Goal: Download file/media

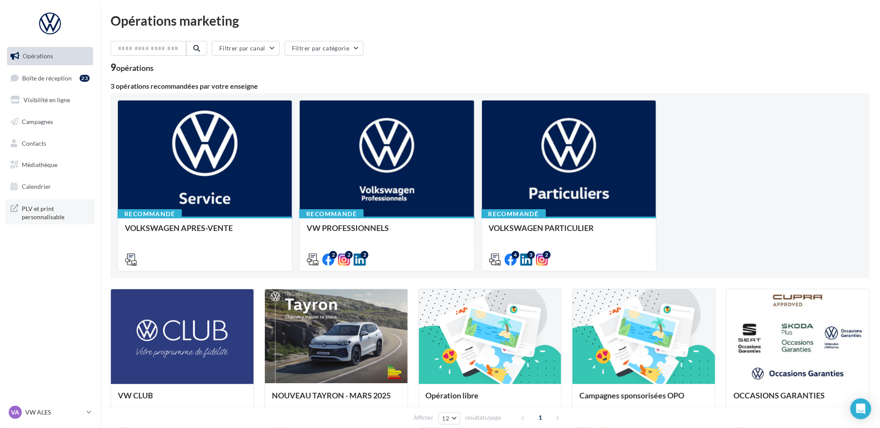
click at [70, 209] on span "PLV et print personnalisable" at bounding box center [56, 212] width 68 height 19
click at [52, 165] on span "Médiathèque" at bounding box center [40, 164] width 36 height 7
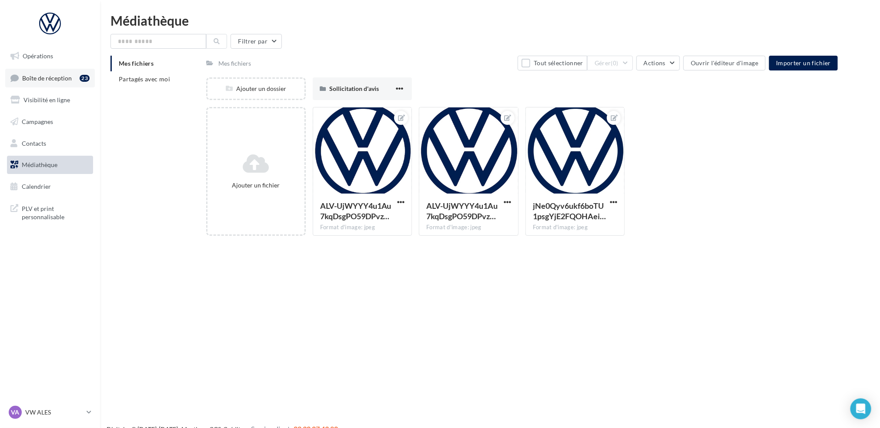
click at [77, 74] on link "Boîte de réception 23" at bounding box center [50, 78] width 90 height 19
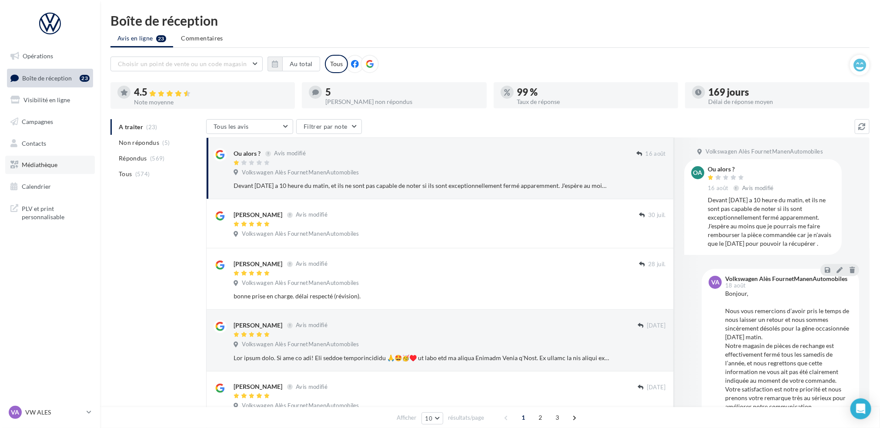
click at [51, 162] on span "Médiathèque" at bounding box center [40, 164] width 36 height 7
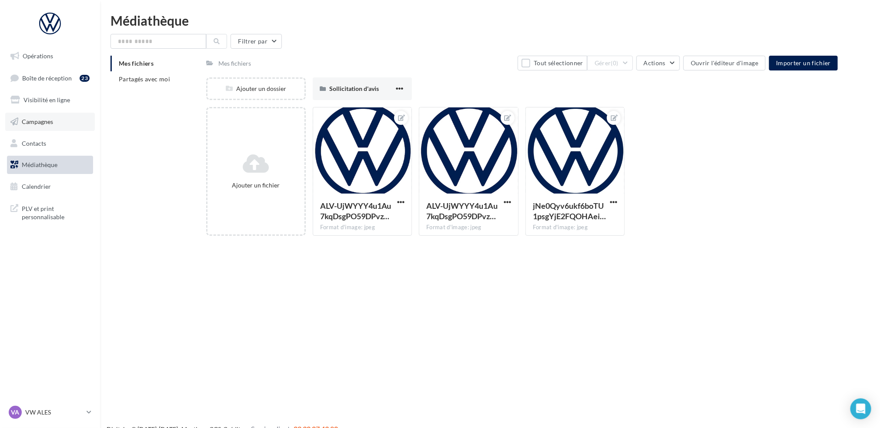
click at [52, 121] on span "Campagnes" at bounding box center [37, 121] width 31 height 7
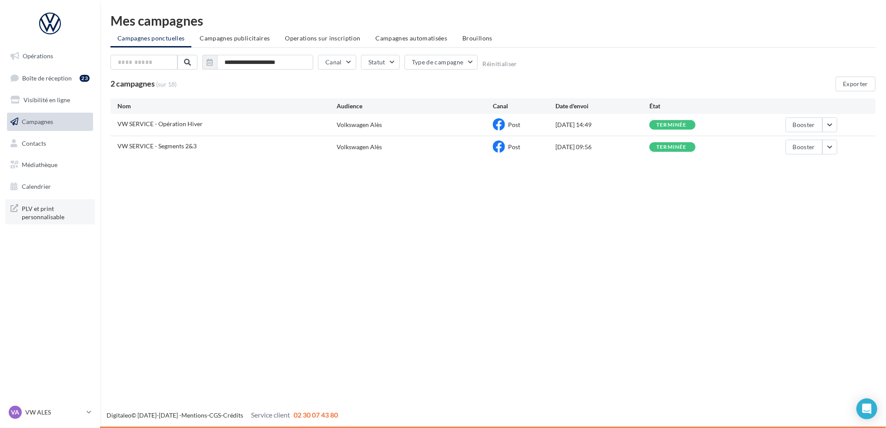
click at [54, 218] on span "PLV et print personnalisable" at bounding box center [56, 212] width 68 height 19
click at [47, 79] on span "Boîte de réception" at bounding box center [47, 77] width 50 height 7
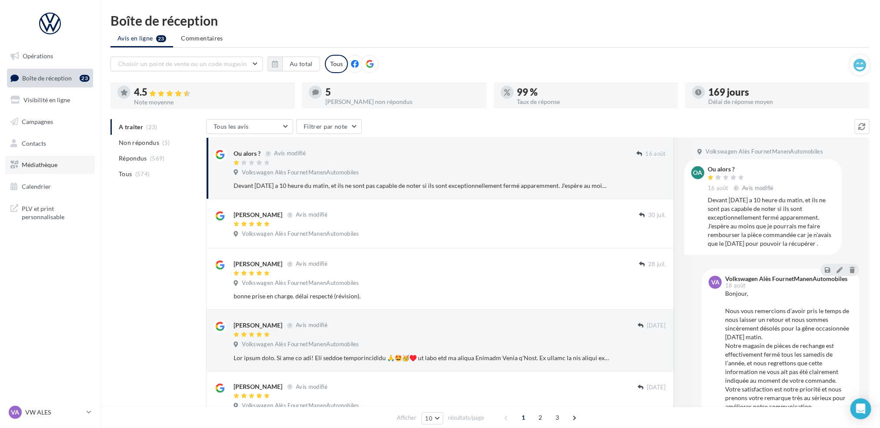
click at [53, 161] on span "Médiathèque" at bounding box center [40, 164] width 36 height 7
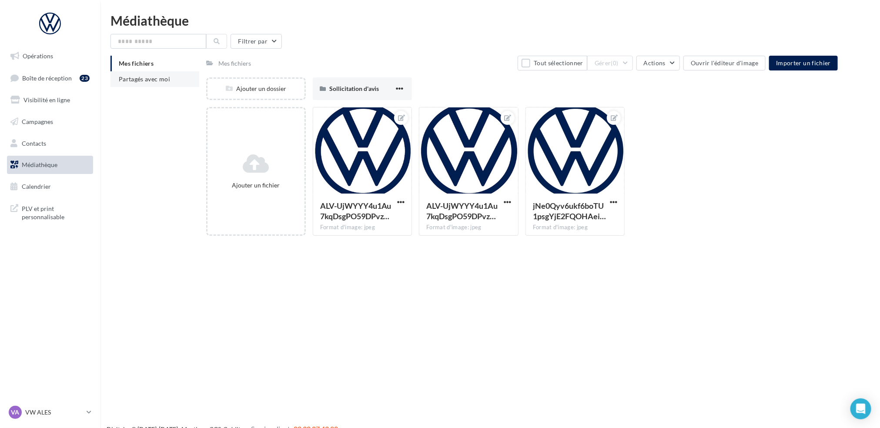
click at [164, 79] on span "Partagés avec moi" at bounding box center [144, 78] width 51 height 7
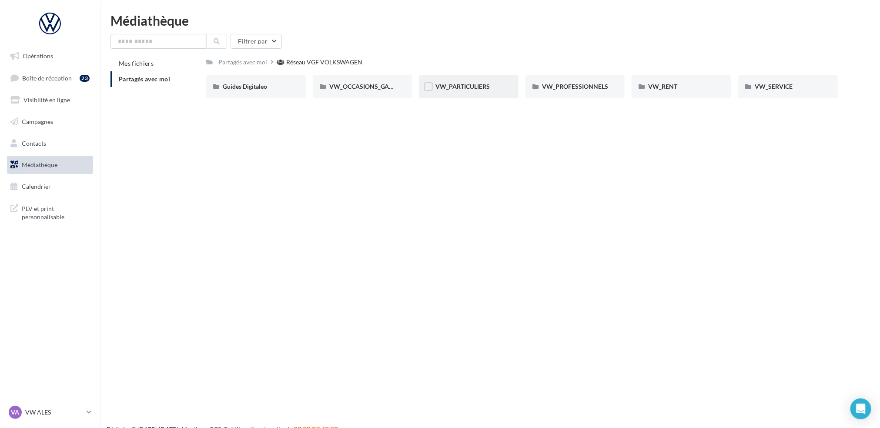
click at [459, 92] on div "VW_PARTICULIERS" at bounding box center [469, 86] width 100 height 23
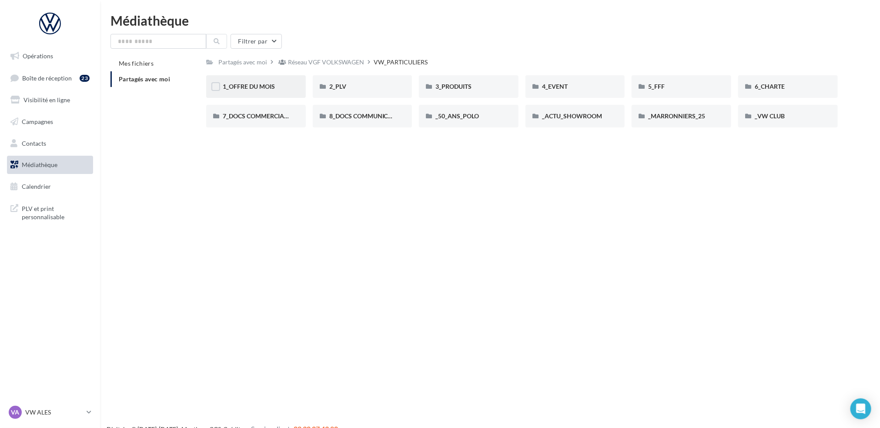
click at [287, 82] on div "1_OFFRE DU MOIS" at bounding box center [256, 86] width 100 height 23
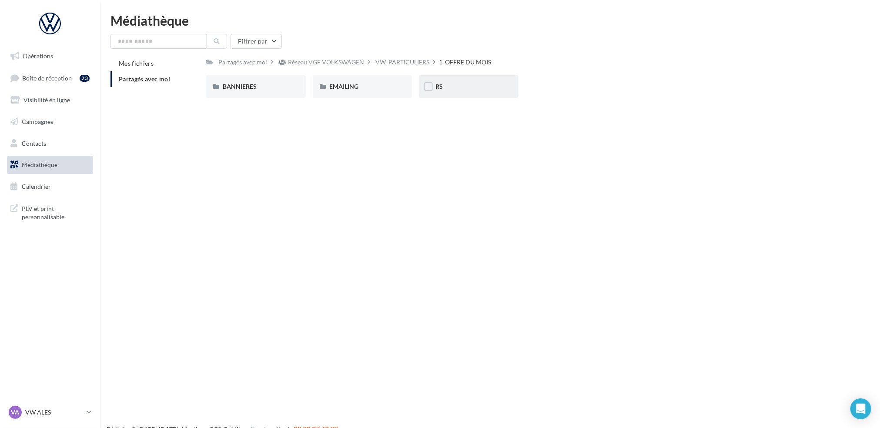
click at [460, 88] on div "RS" at bounding box center [469, 86] width 67 height 9
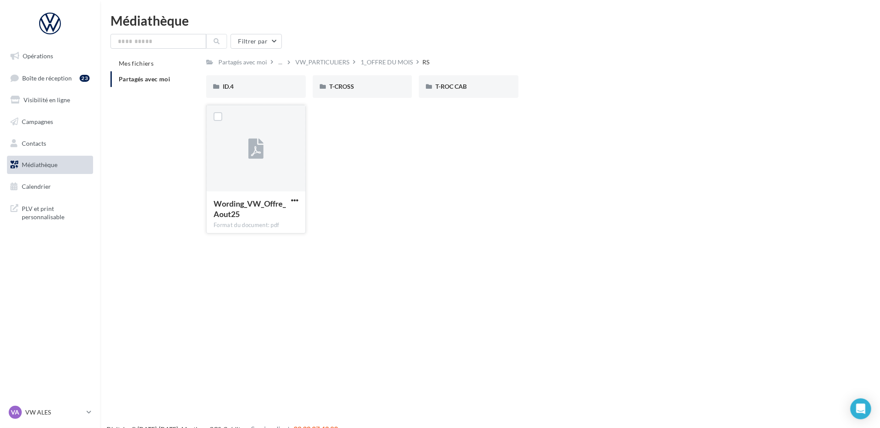
click at [248, 165] on div at bounding box center [256, 148] width 99 height 87
click at [260, 206] on span "Wording_VW_Offre_Aout25" at bounding box center [250, 209] width 72 height 20
click at [360, 89] on div "T-CROSS" at bounding box center [362, 86] width 67 height 9
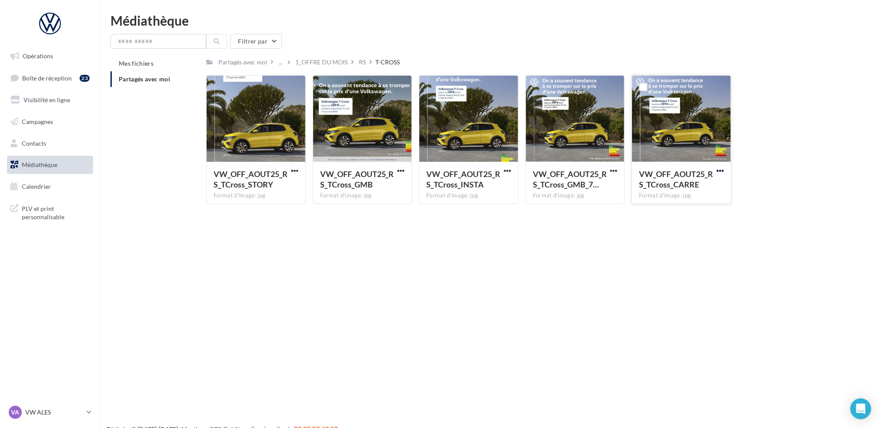
click at [722, 172] on span "button" at bounding box center [720, 170] width 7 height 7
click at [720, 184] on button "Télécharger" at bounding box center [682, 188] width 87 height 23
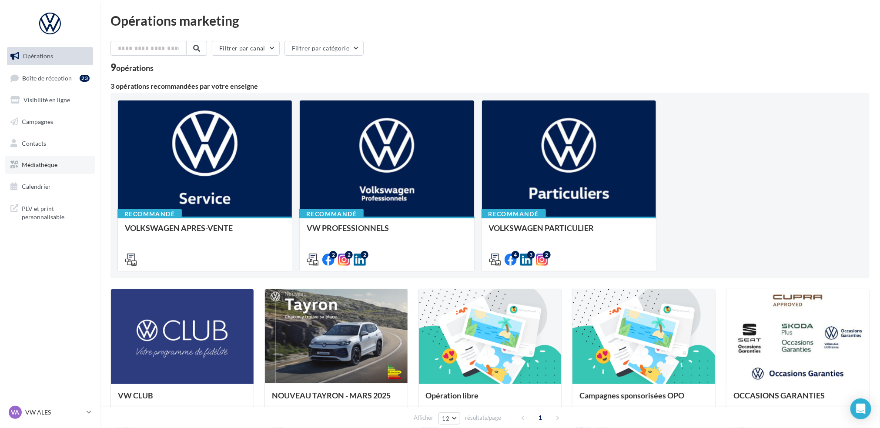
click at [65, 164] on link "Médiathèque" at bounding box center [50, 165] width 90 height 18
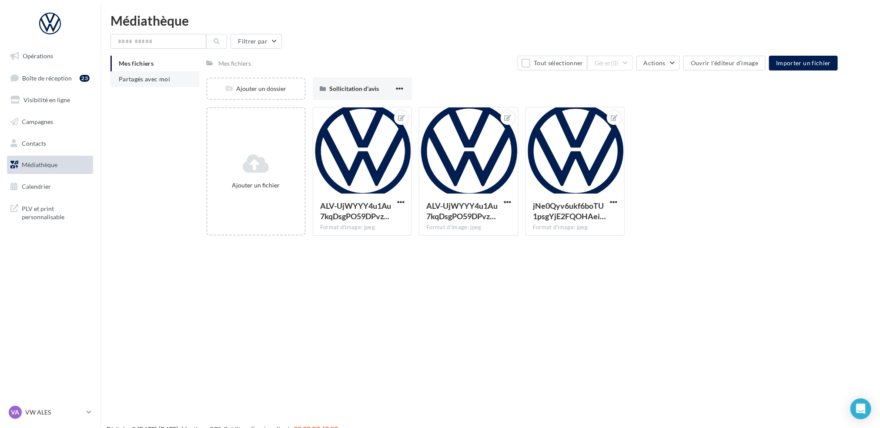
click at [137, 79] on span "Partagés avec moi" at bounding box center [144, 78] width 51 height 7
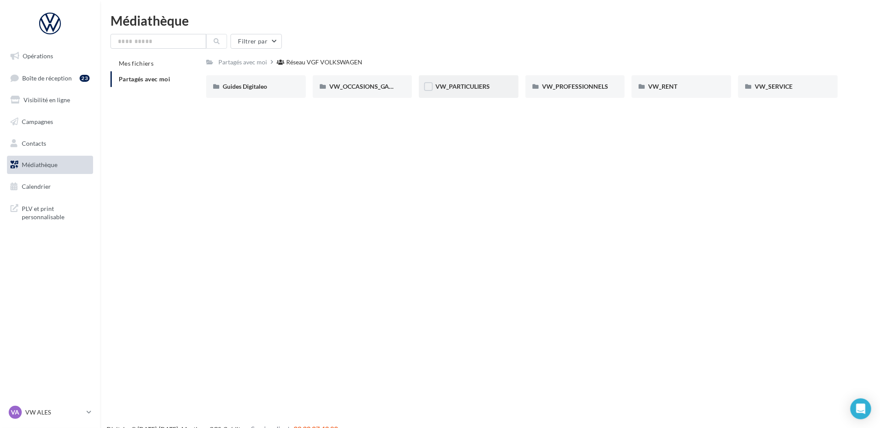
click at [484, 82] on div "VW_PARTICULIERS" at bounding box center [469, 86] width 100 height 23
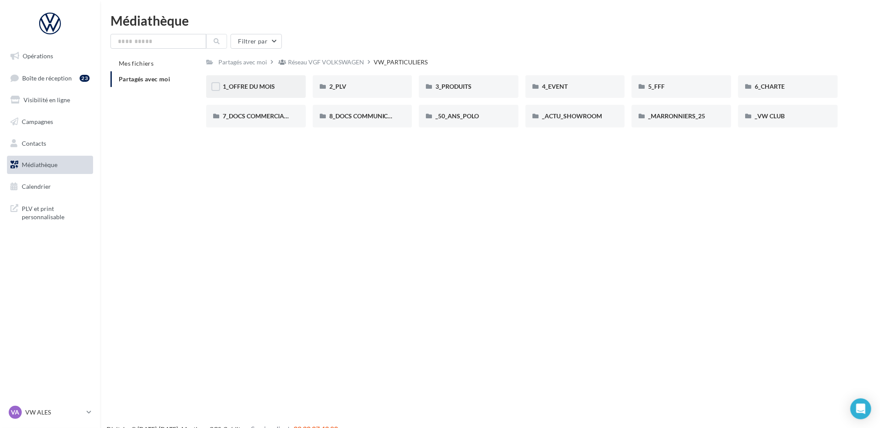
click at [263, 97] on div "1_OFFRE DU MOIS" at bounding box center [256, 86] width 100 height 23
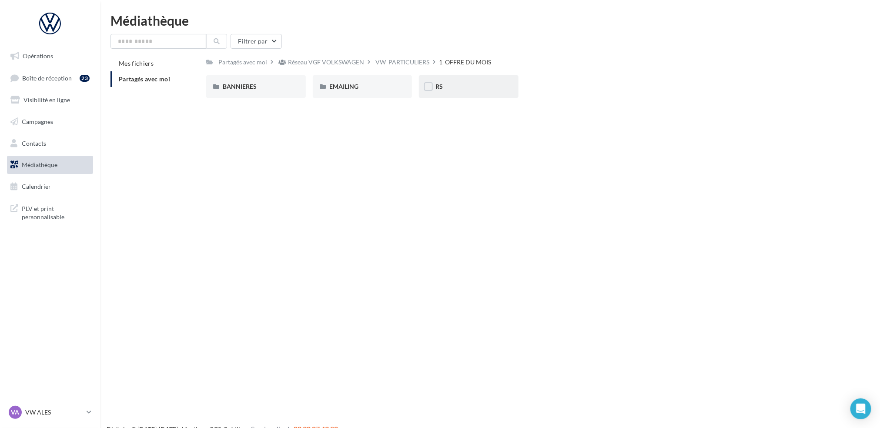
click at [458, 81] on div "RS" at bounding box center [469, 86] width 100 height 23
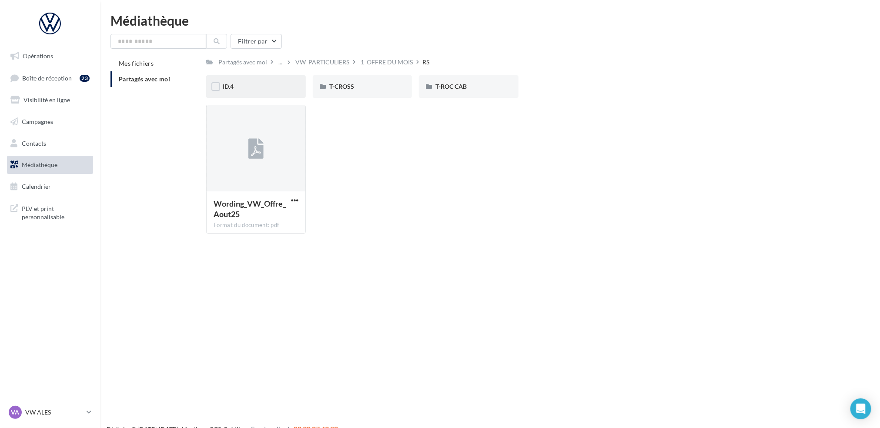
click at [252, 87] on div "ID.4" at bounding box center [256, 86] width 67 height 9
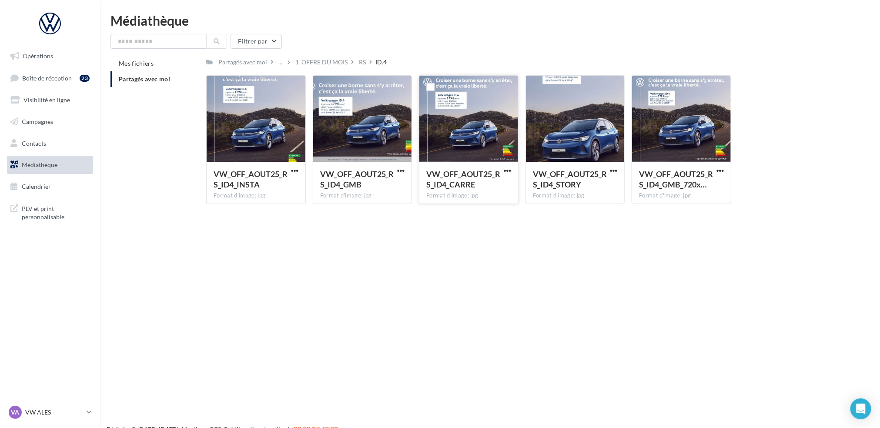
click at [514, 170] on div "VW_OFF_AOUT25_RS_ID4_CARRE Format d'image: jpg" at bounding box center [469, 182] width 99 height 41
click at [507, 168] on span "button" at bounding box center [507, 170] width 7 height 7
click at [479, 190] on button "Télécharger" at bounding box center [469, 188] width 87 height 23
